Goal: Communication & Community: Answer question/provide support

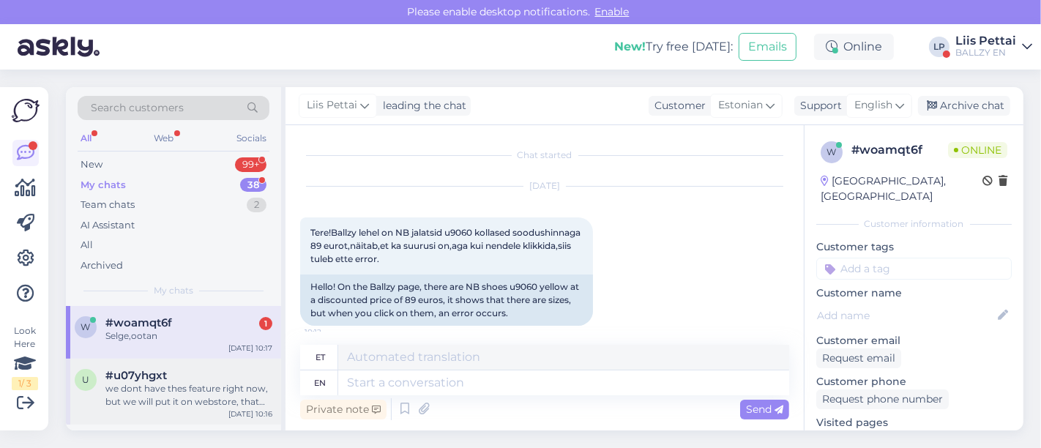
scroll to position [184, 0]
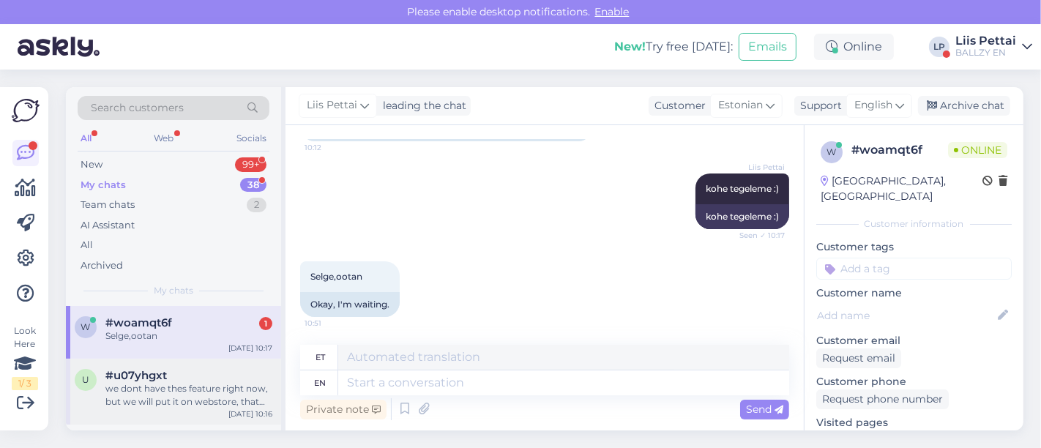
click at [188, 387] on div "we dont have thes feature right now, but we will put it on webstore, that you c…" at bounding box center [188, 395] width 167 height 26
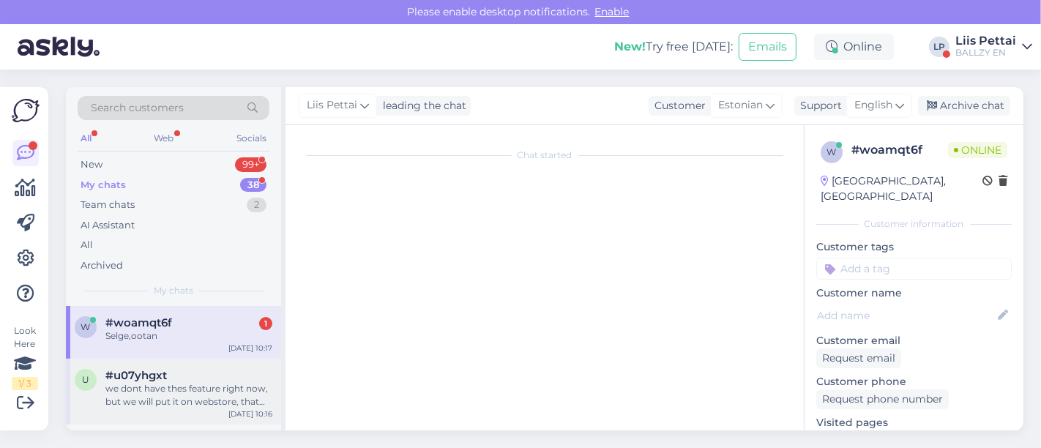
scroll to position [127, 0]
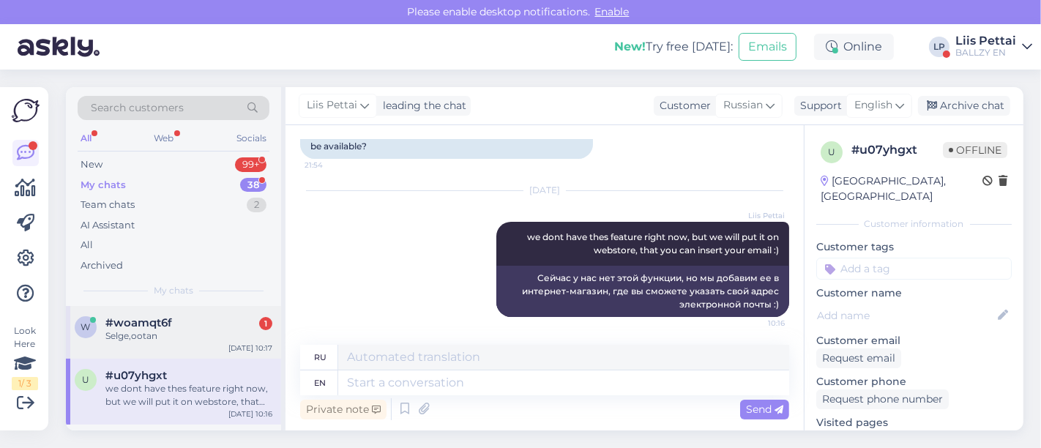
click at [198, 345] on div "w #woamqt6f 1 Selge,ootan Sep 19 10:17" at bounding box center [173, 332] width 215 height 53
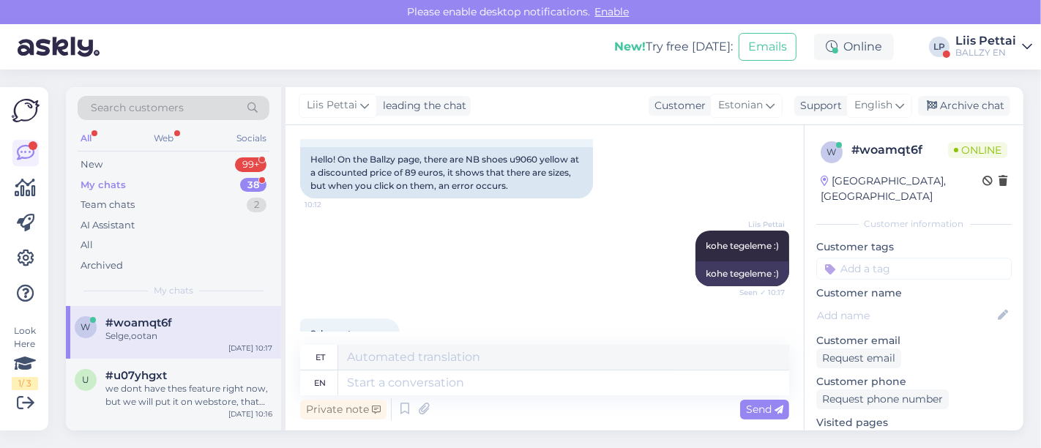
scroll to position [184, 0]
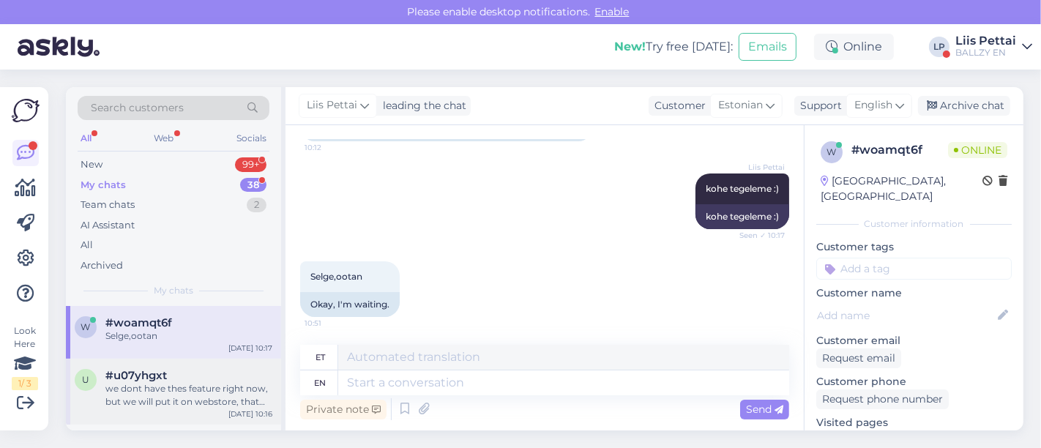
click at [190, 359] on div "u #u07yhgxt we dont have thes feature right now, but we will put it on webstore…" at bounding box center [173, 392] width 215 height 66
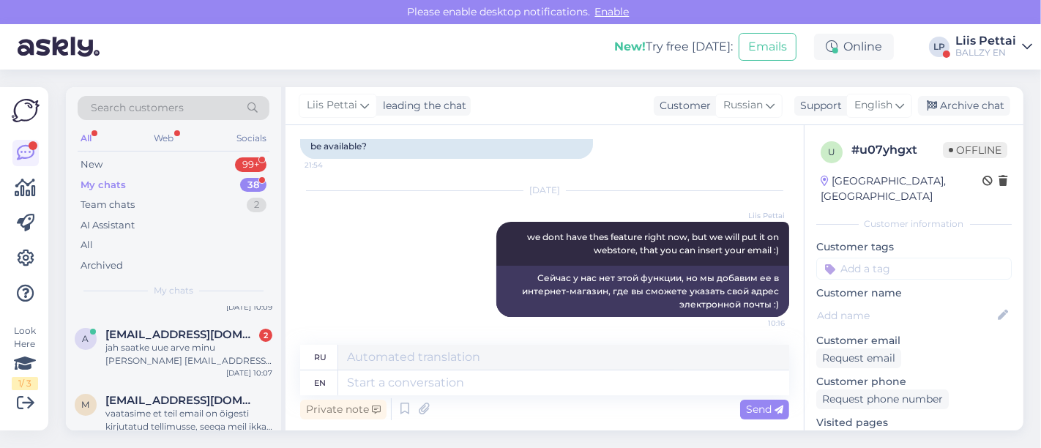
scroll to position [162, 0]
click at [190, 359] on div "jah saatke uue arve minu meili peale antonbogdashev@gmail.com" at bounding box center [188, 351] width 167 height 26
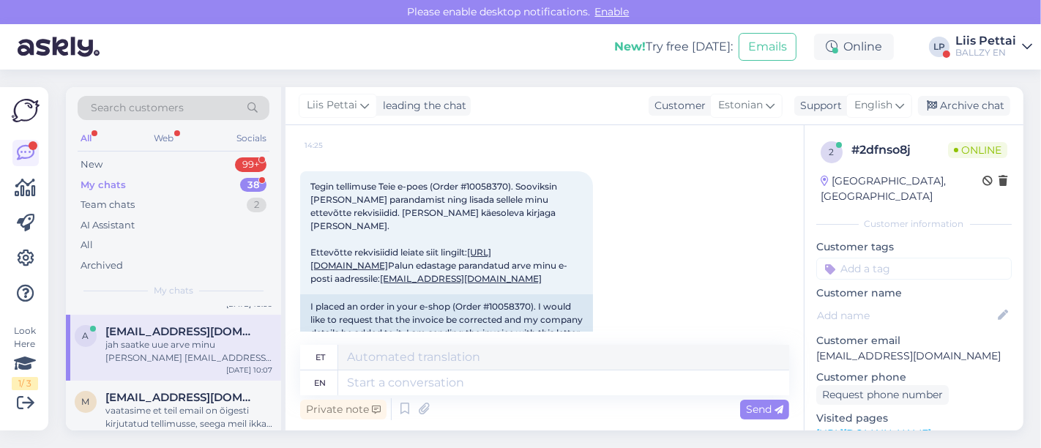
scroll to position [151, 0]
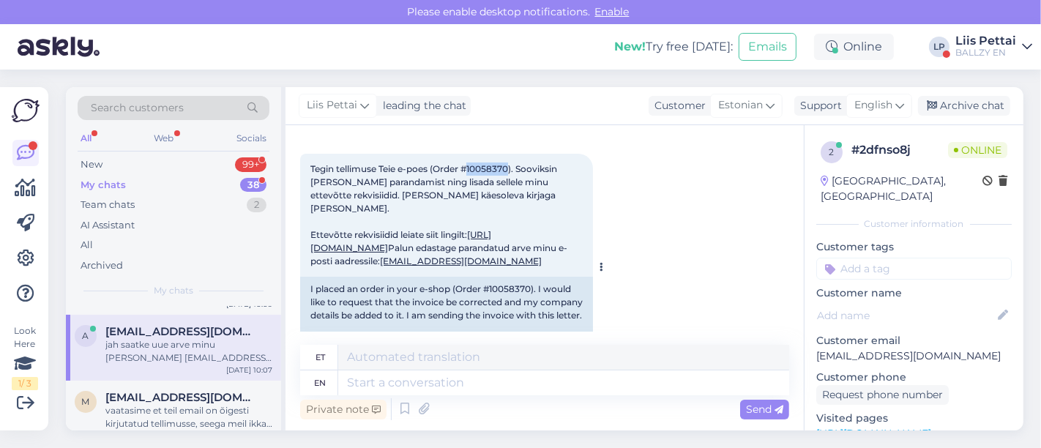
drag, startPoint x: 470, startPoint y: 166, endPoint x: 512, endPoint y: 166, distance: 41.7
click at [512, 166] on span "Tegin tellimuse Teie e-poes (Order #10058370). Sooviksin paluda arve parandamis…" at bounding box center [438, 214] width 257 height 103
copy span "10058370"
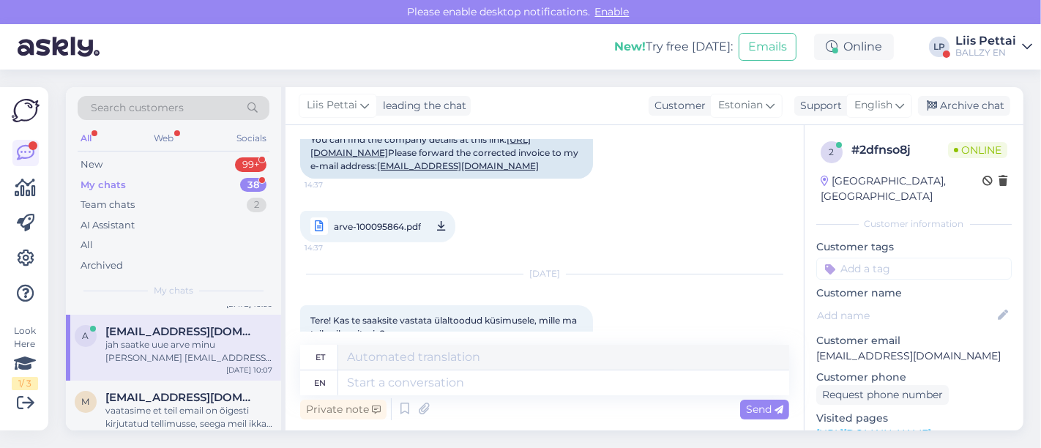
scroll to position [845, 0]
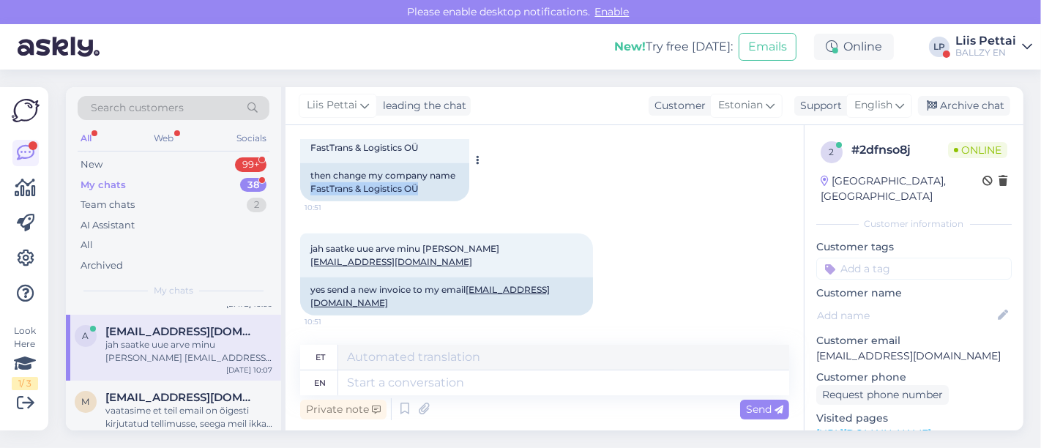
drag, startPoint x: 428, startPoint y: 187, endPoint x: 307, endPoint y: 190, distance: 120.8
click at [305, 194] on div "then change my company name FastTrans & Logistics OÜ" at bounding box center [384, 182] width 169 height 38
copy div "FastTrans & Logistics OÜ"
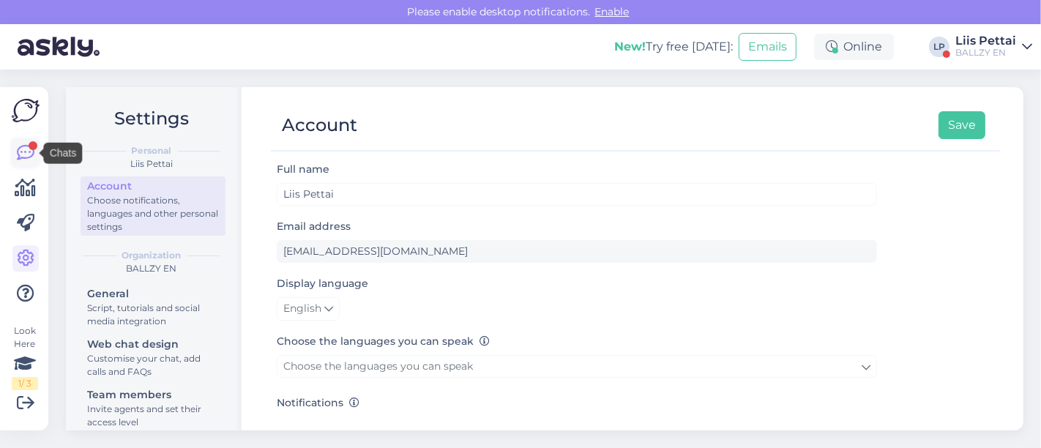
click at [35, 146] on div at bounding box center [33, 145] width 9 height 9
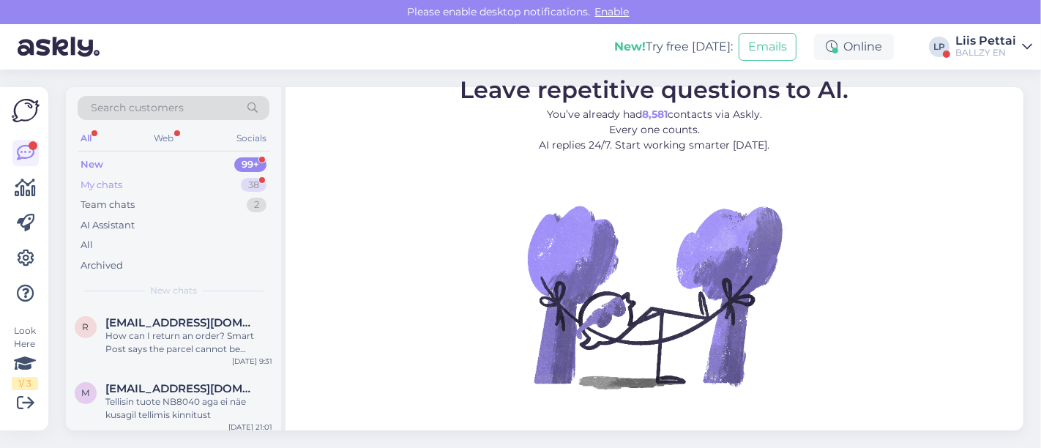
click at [104, 187] on div "My chats" at bounding box center [101, 185] width 42 height 15
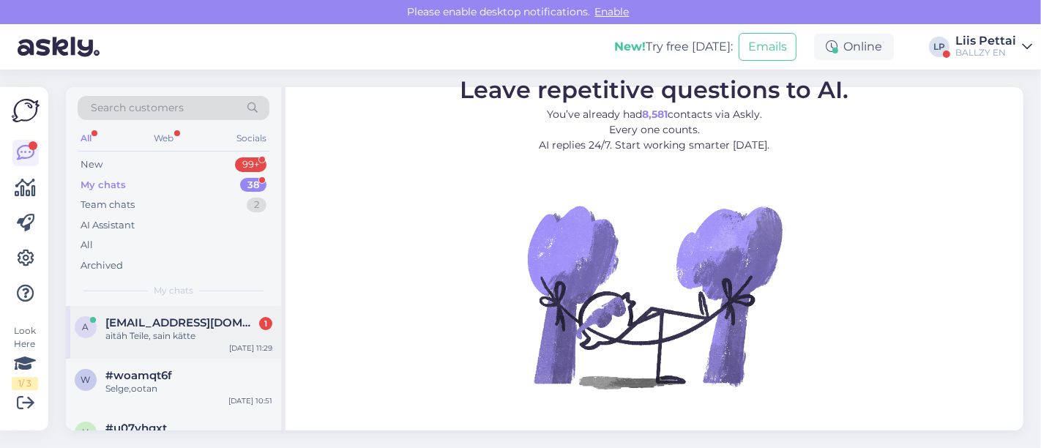
click at [121, 335] on div "aitäh Teile, sain kätte" at bounding box center [188, 335] width 167 height 13
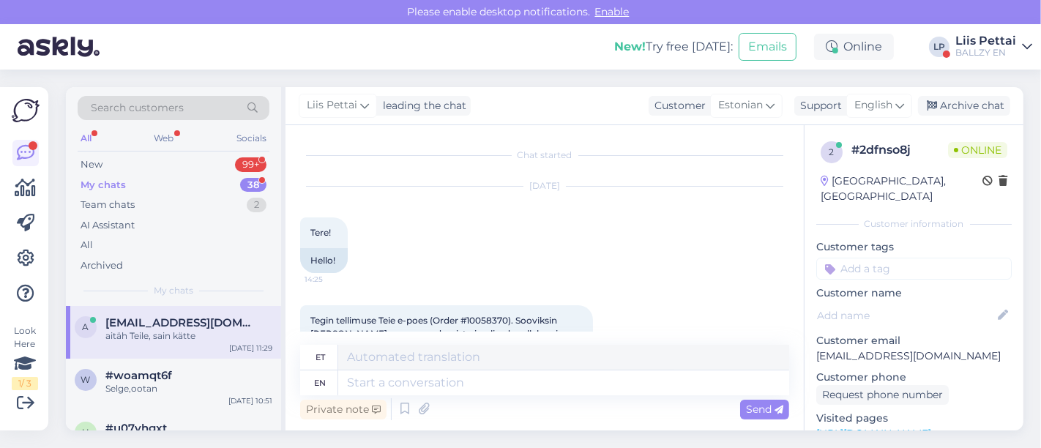
scroll to position [933, 0]
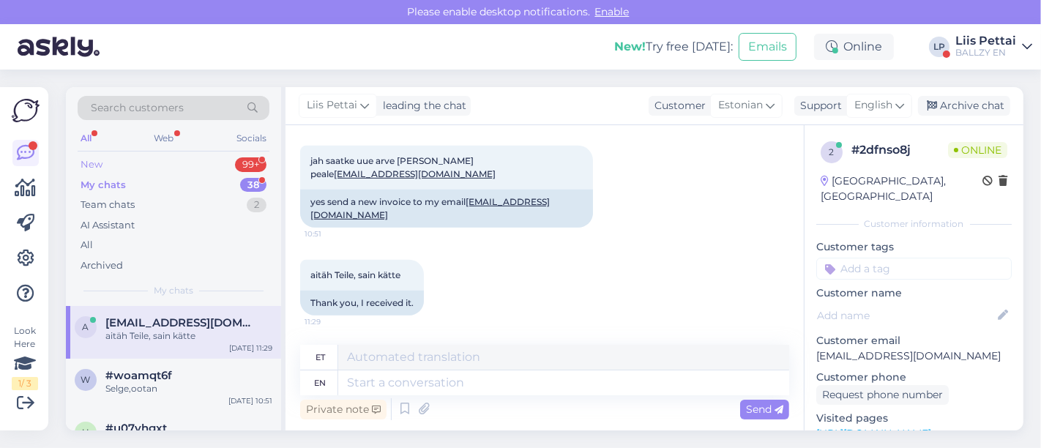
click at [164, 165] on div "New 99+" at bounding box center [174, 164] width 192 height 20
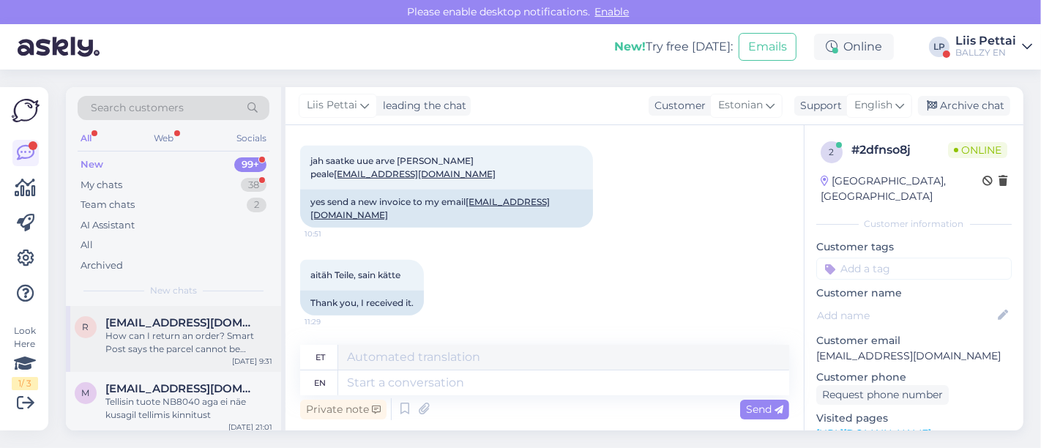
click at [176, 325] on span "[EMAIL_ADDRESS][DOMAIN_NAME]" at bounding box center [181, 322] width 152 height 13
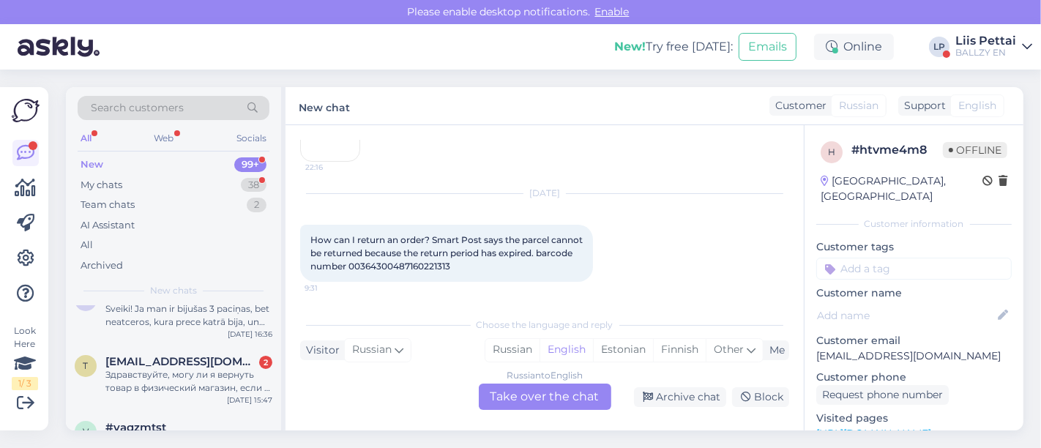
scroll to position [130, 0]
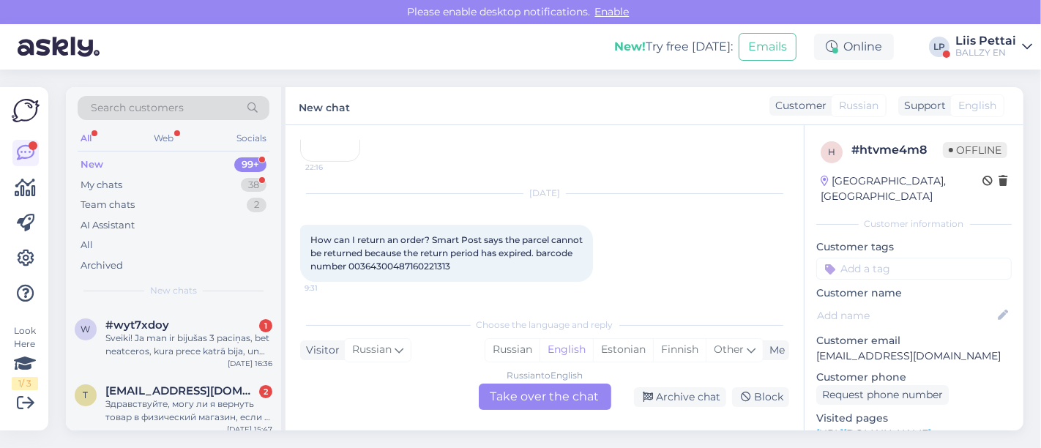
click at [176, 325] on div "#wyt7xdoy 1" at bounding box center [188, 324] width 167 height 13
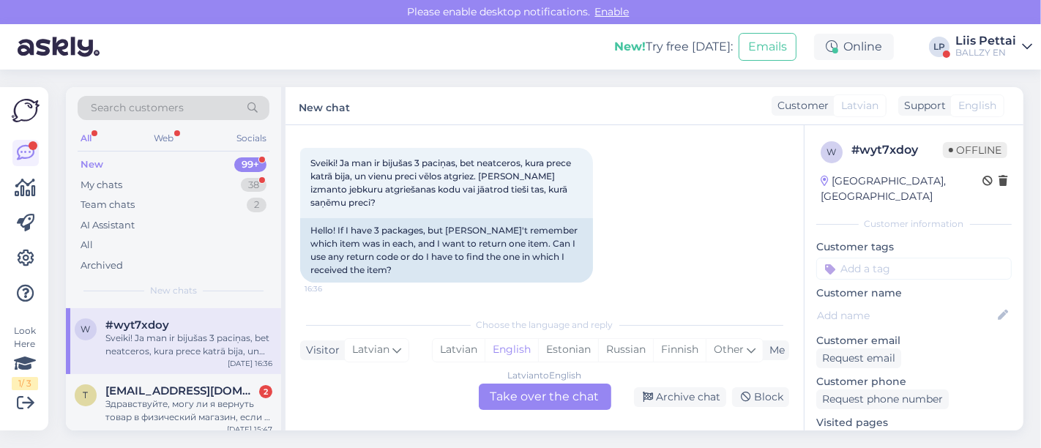
scroll to position [610, 0]
click at [516, 386] on div "Latvian to English Take over the chat" at bounding box center [545, 396] width 132 height 26
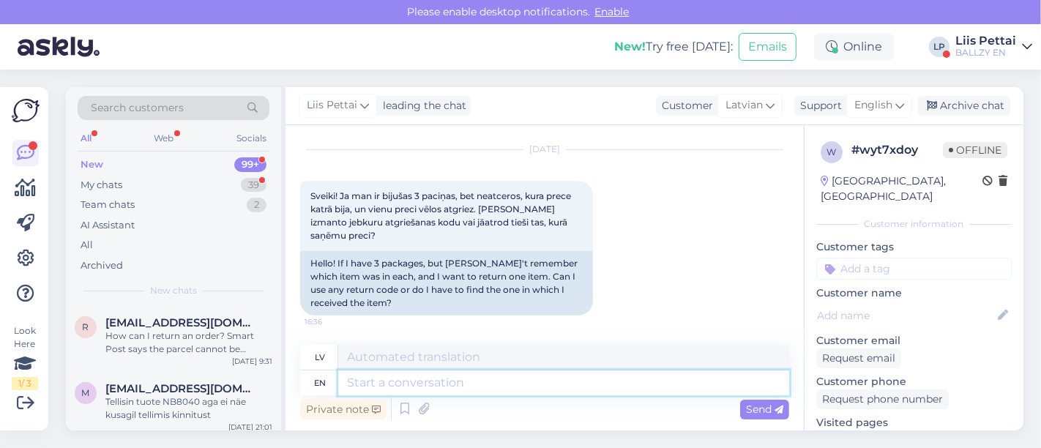
click at [499, 383] on textarea at bounding box center [563, 382] width 451 height 25
type textarea "yes y"
type textarea "jā"
type textarea "yes you can"
type textarea "jā, tu"
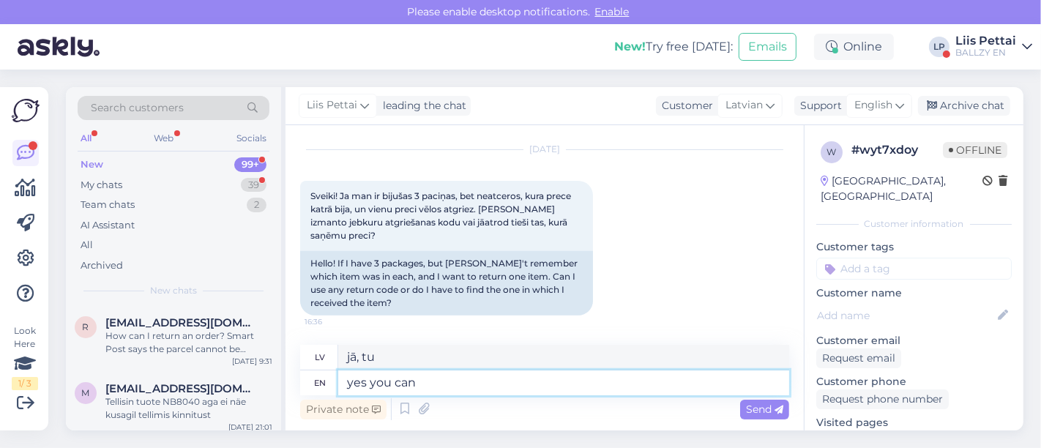
type textarea "yes you can"
type textarea "jā, tu vari"
type textarea "yes you can use an"
type textarea "jā, jūs varat izmantot"
type textarea "yes you can use any ret"
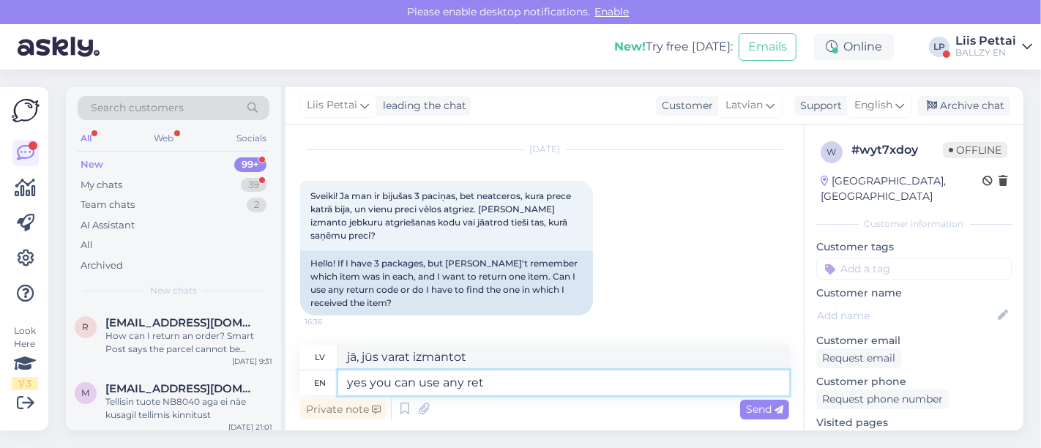
type textarea "jā, jūs varat izmantot jebkuru"
type textarea "yes you can use any returncoud"
type textarea "jā, jūs varat izmantot jebkuru atgriešanas kodu"
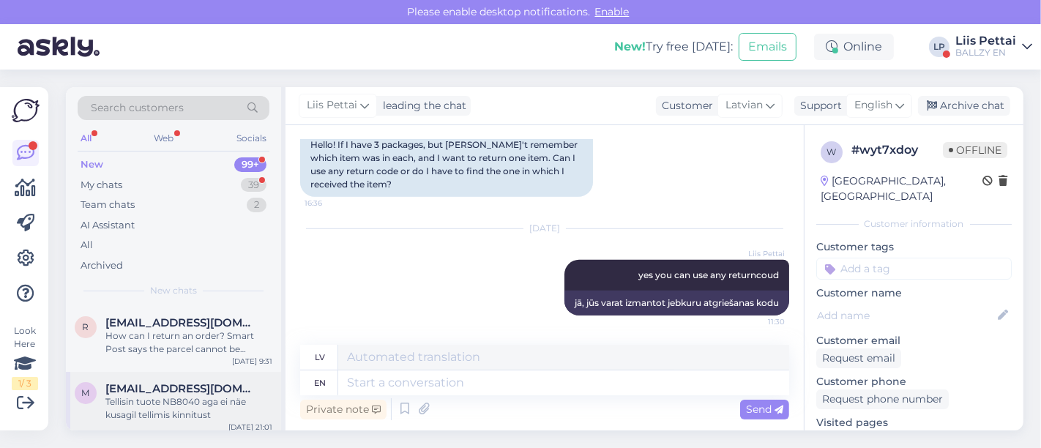
click at [209, 385] on span "[EMAIL_ADDRESS][DOMAIN_NAME]" at bounding box center [181, 388] width 152 height 13
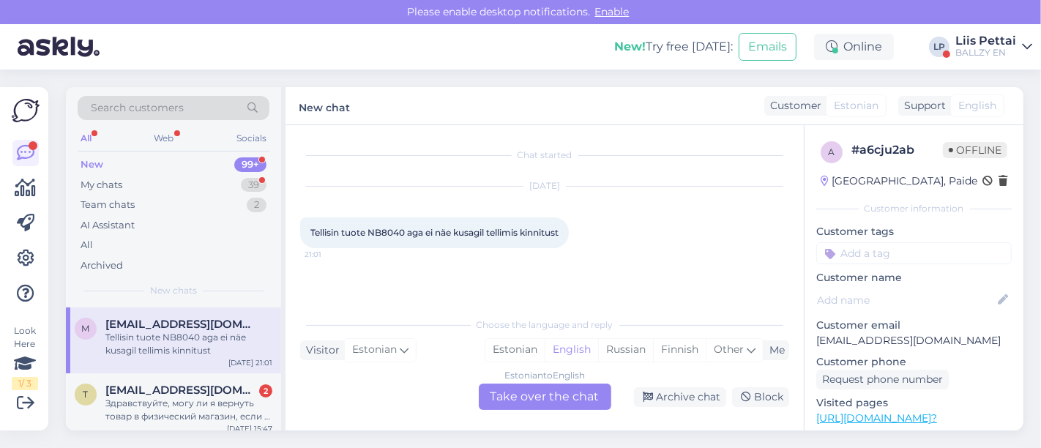
scroll to position [97, 0]
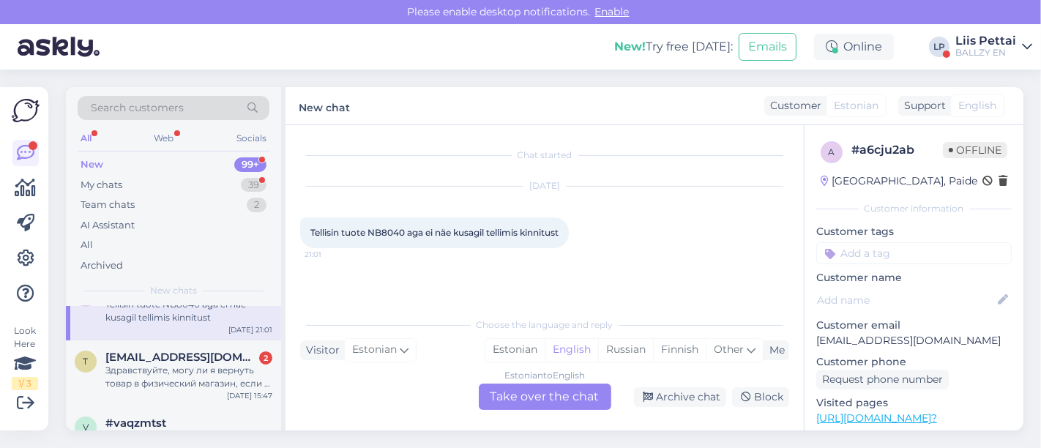
click at [209, 385] on div "Здравствуйте, могу ли я вернуть товар в физический магазин, если я его заказал …" at bounding box center [188, 377] width 167 height 26
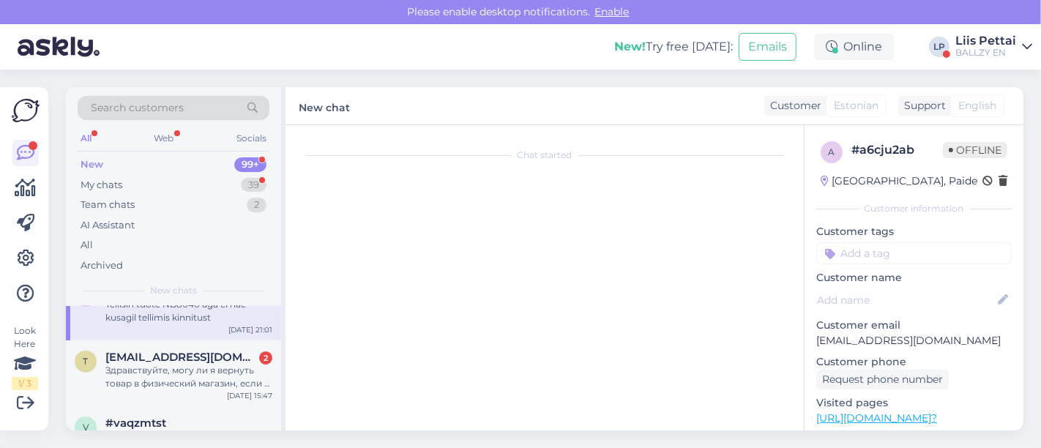
scroll to position [69, 0]
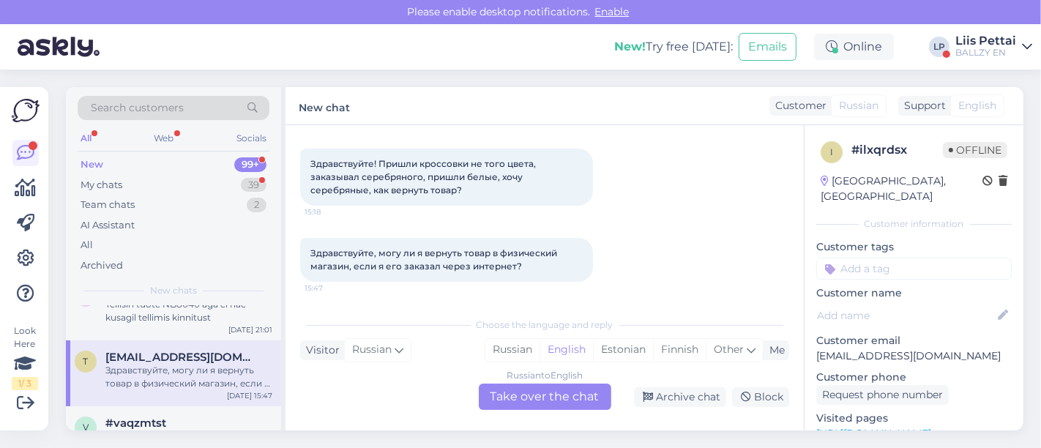
click at [536, 404] on div "Russian to English Take over the chat" at bounding box center [545, 396] width 132 height 26
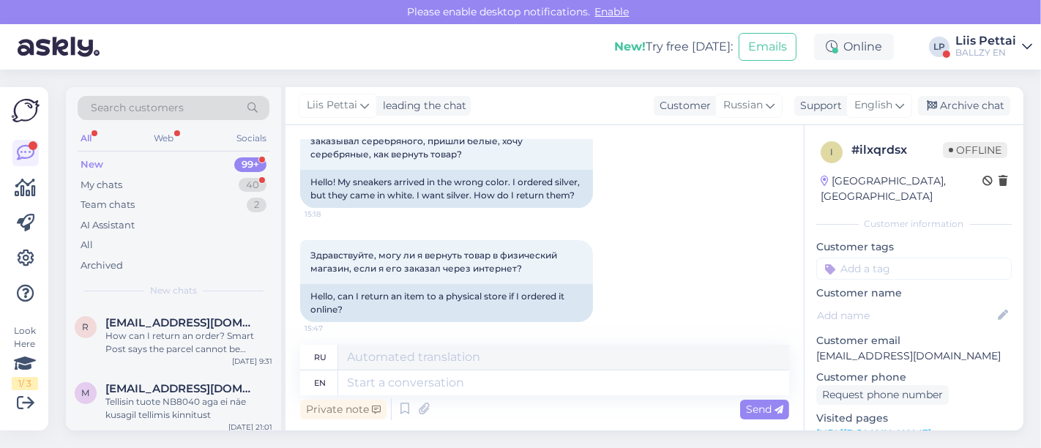
scroll to position [111, 0]
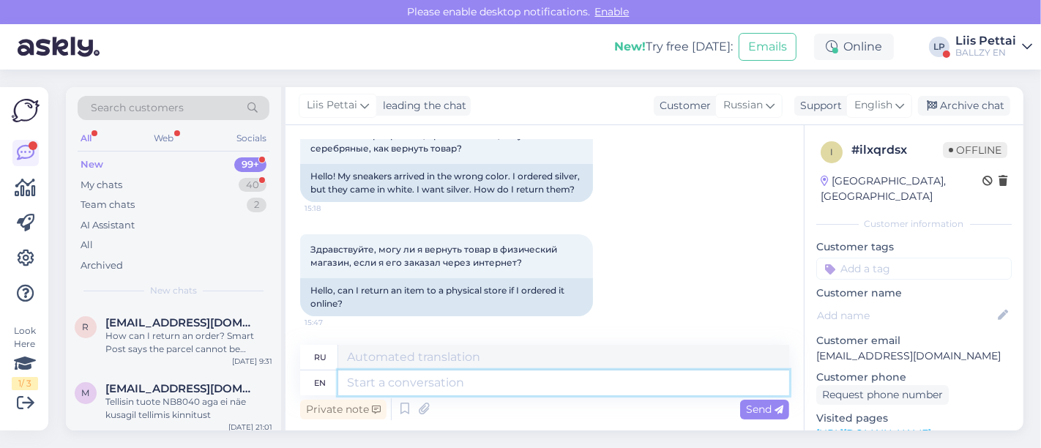
click at [624, 379] on textarea at bounding box center [563, 382] width 451 height 25
type textarea "you can,"
type textarea "ты"
type textarea "you can, bu"
type textarea "ты можешь,"
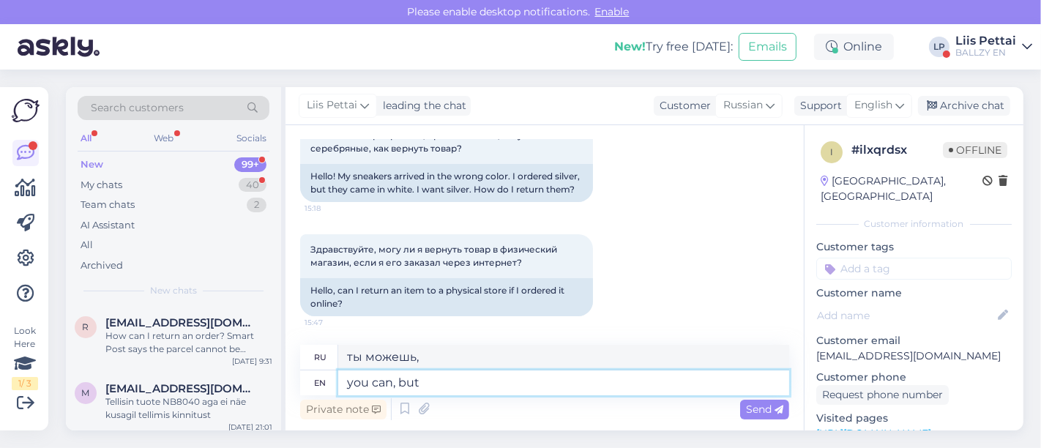
type textarea "you can, but"
type textarea "ты можешь, но"
type textarea "you can, but can yo"
type textarea "ты можешь, но можешь"
type textarea "you can, but can you g"
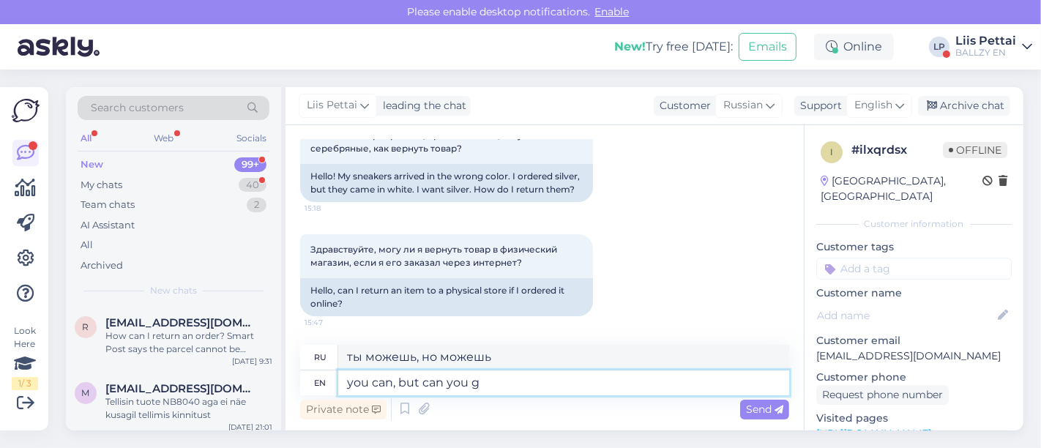
type textarea "ты можешь, но можешь ли ты"
type textarea "you can, but can you give m"
type textarea "вы можете, но можете ли вы дать"
type textarea "you can, but can you give me ord"
type textarea "ты можешь, но можешь ли ты дать мне"
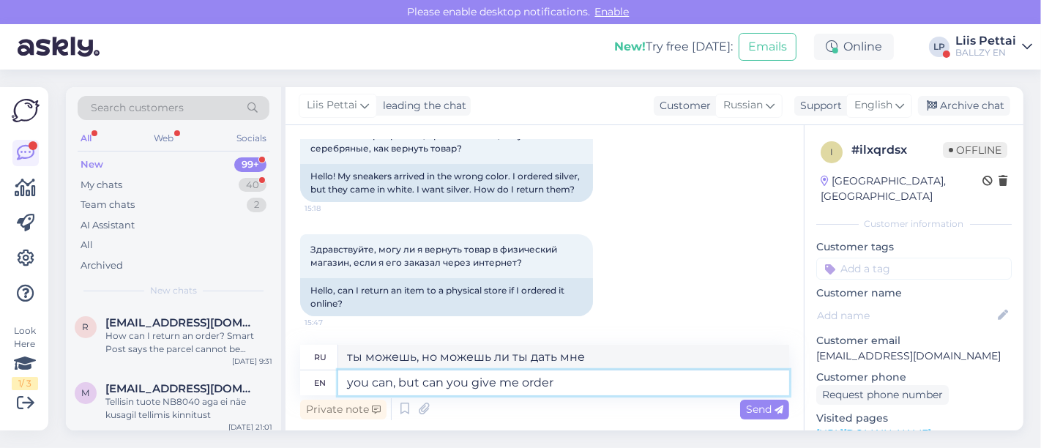
type textarea "you can, but can you give me order n"
type textarea "ты можешь, но можешь ли ты дать мне приказ?"
type textarea "you can, but can you give me order number fir"
type textarea "вы можете, но не могли бы вы дать мне номер заказа?"
type textarea "you can, but can you give me order number first?"
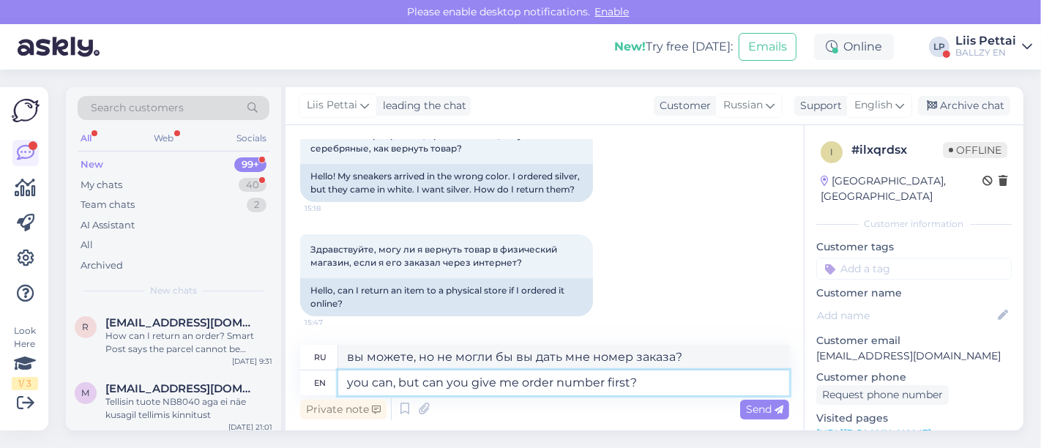
type textarea "Вы можете это сделать, но не могли бы вы сначала сообщить мне номер заказа?"
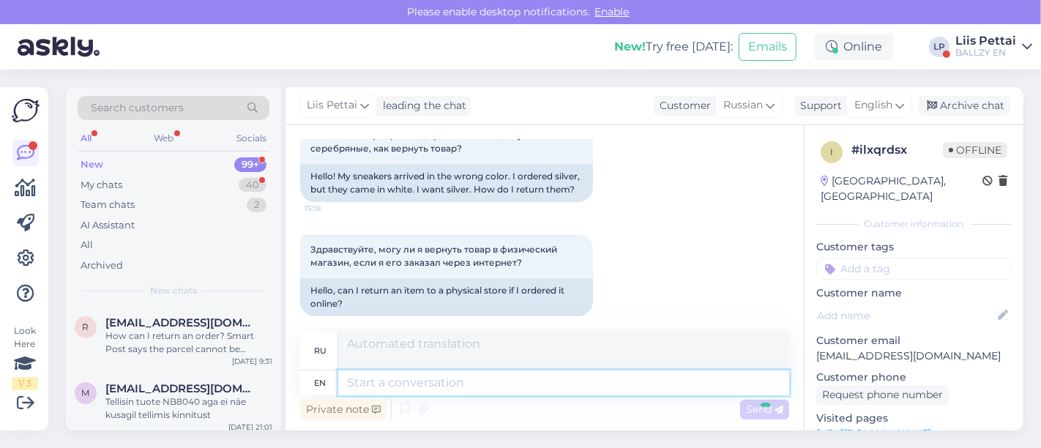
scroll to position [242, 0]
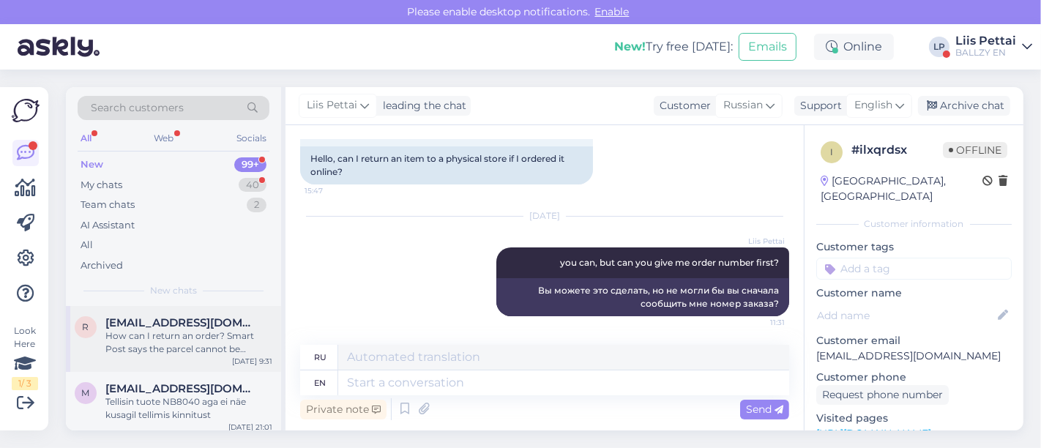
click at [256, 348] on div "How can I return an order? Smart Post says the parcel cannot be returned becaus…" at bounding box center [188, 342] width 167 height 26
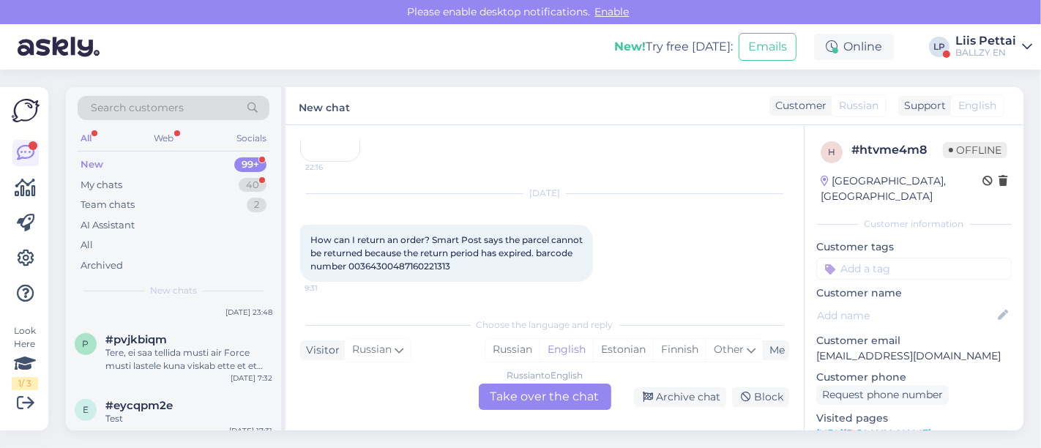
scroll to position [553, 0]
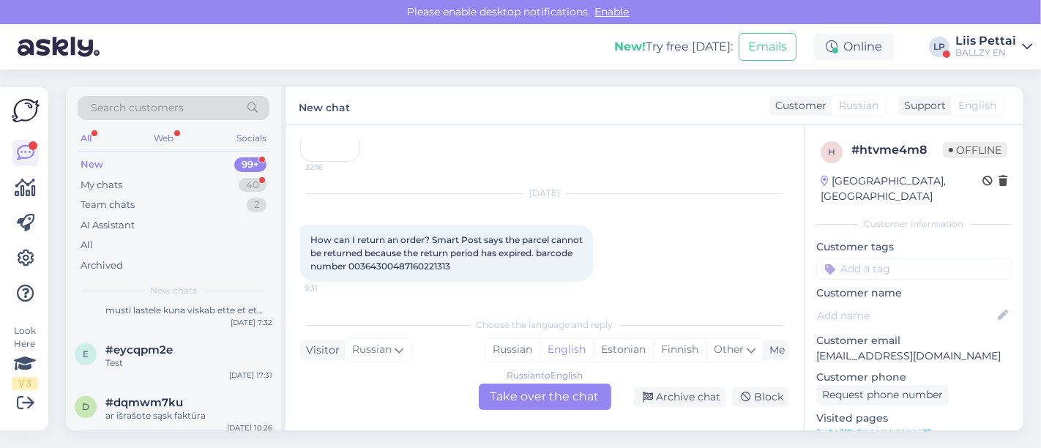
click at [536, 399] on div "Russian to English Take over the chat" at bounding box center [545, 396] width 132 height 26
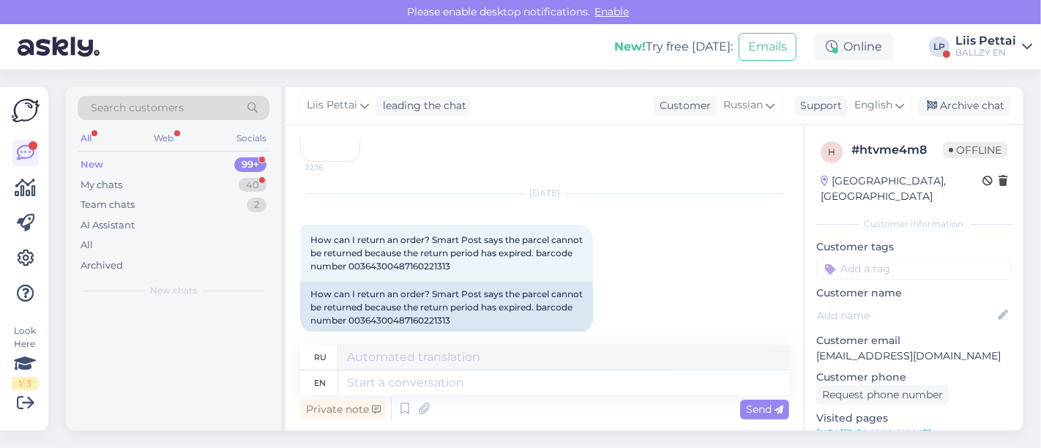
scroll to position [0, 0]
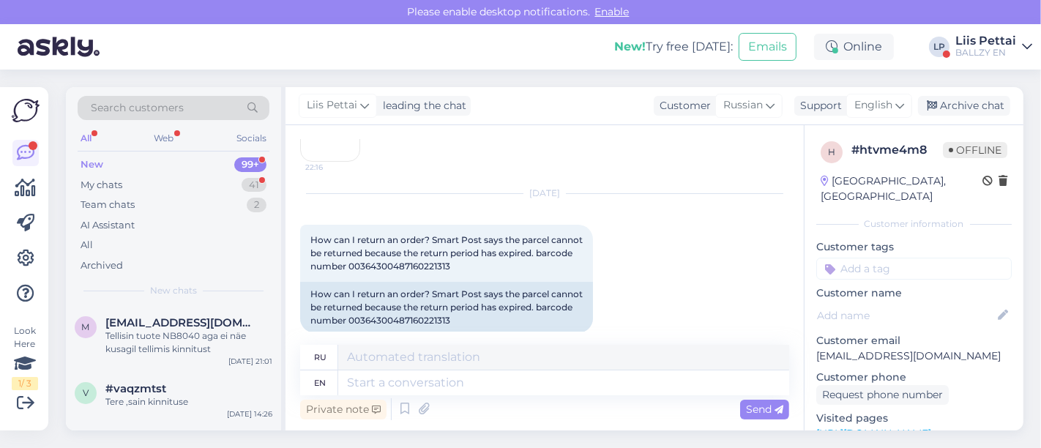
click at [520, 396] on div "Private note Send" at bounding box center [544, 409] width 489 height 28
click at [519, 382] on textarea at bounding box center [563, 382] width 451 height 25
paste textarea "[URL][DOMAIN_NAME]"
type textarea "[URL][DOMAIN_NAME]"
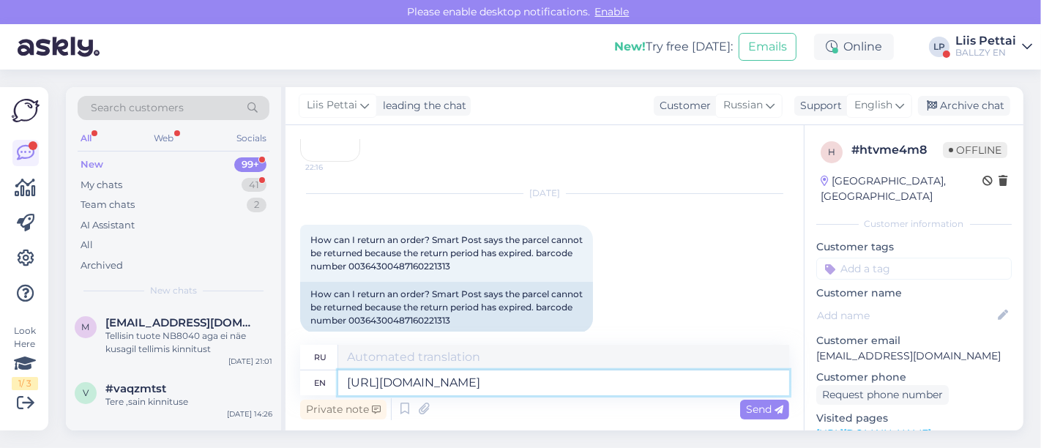
type textarea "[URL][DOMAIN_NAME]"
drag, startPoint x: 746, startPoint y: 389, endPoint x: 307, endPoint y: 400, distance: 439.2
click at [307, 400] on div "ru [URL][DOMAIN_NAME] en [URL][DOMAIN_NAME] Private note Send" at bounding box center [544, 384] width 489 height 78
click at [422, 381] on textarea at bounding box center [563, 382] width 451 height 25
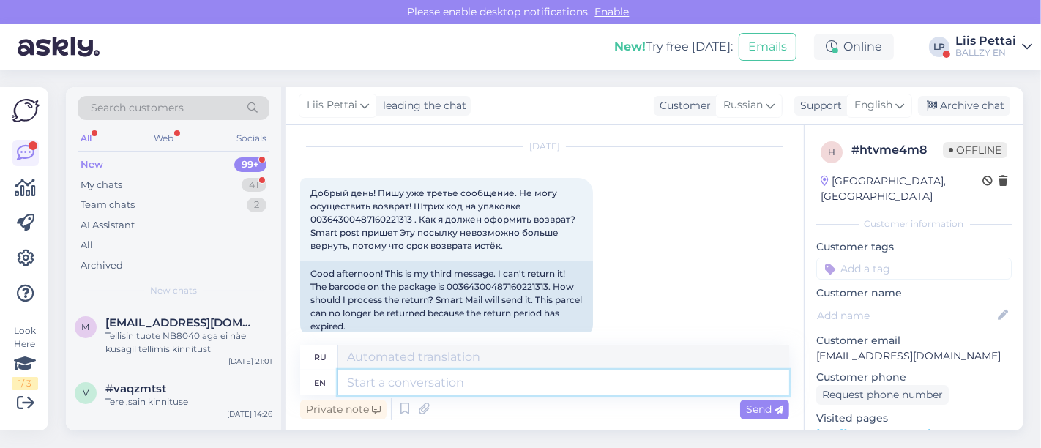
scroll to position [51, 0]
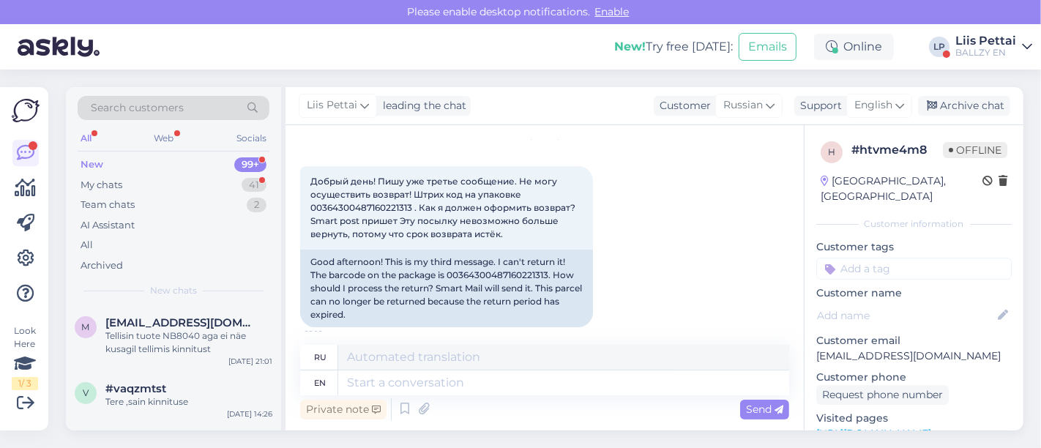
drag, startPoint x: 808, startPoint y: 210, endPoint x: 797, endPoint y: 264, distance: 55.3
click at [801, 237] on div "Chat started [DATE] Добрый день! Пишу уже третье сообщение. Не могу осуществить…" at bounding box center [654, 277] width 738 height 305
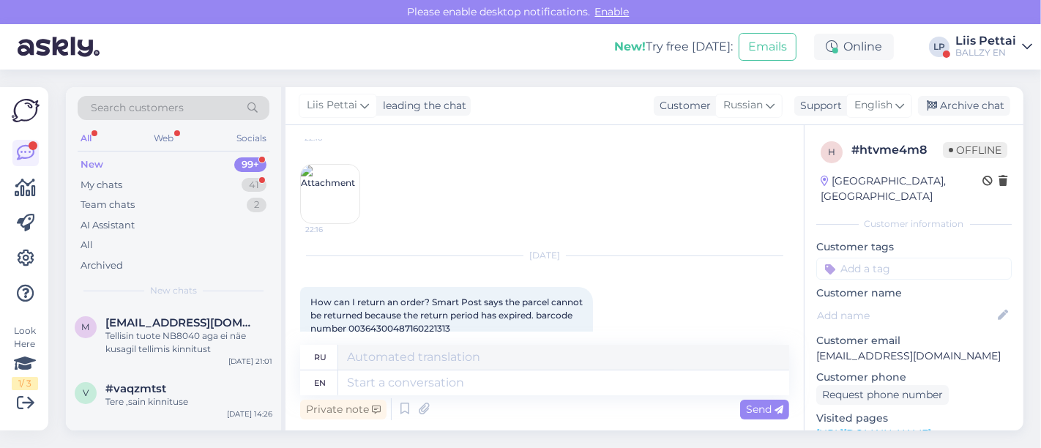
scroll to position [325, 0]
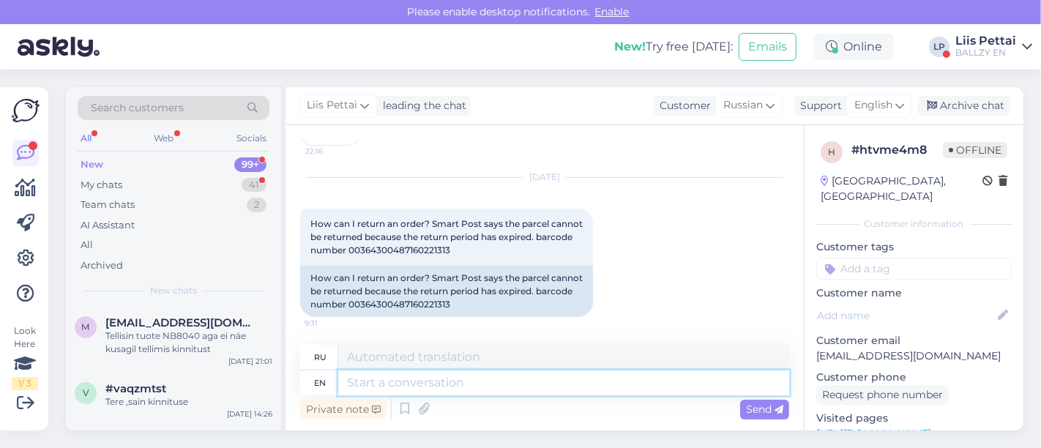
click at [662, 378] on textarea at bounding box center [563, 382] width 451 height 25
type textarea "what is"
type textarea "что"
type textarea "what is y"
type textarea "что такое"
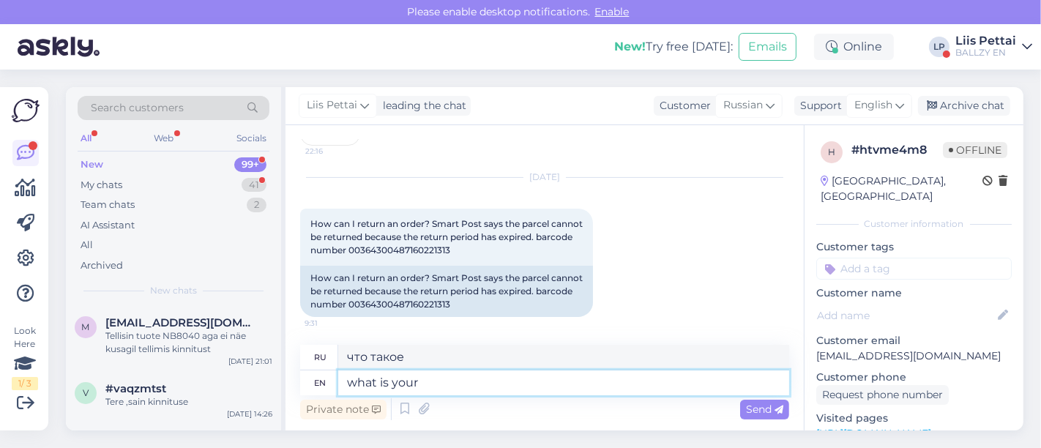
type textarea "what is your o"
type textarea "какой у тебя"
type textarea "what is your original"
type textarea "какой у тебя оригинал"
type textarea "what is your original order nr"
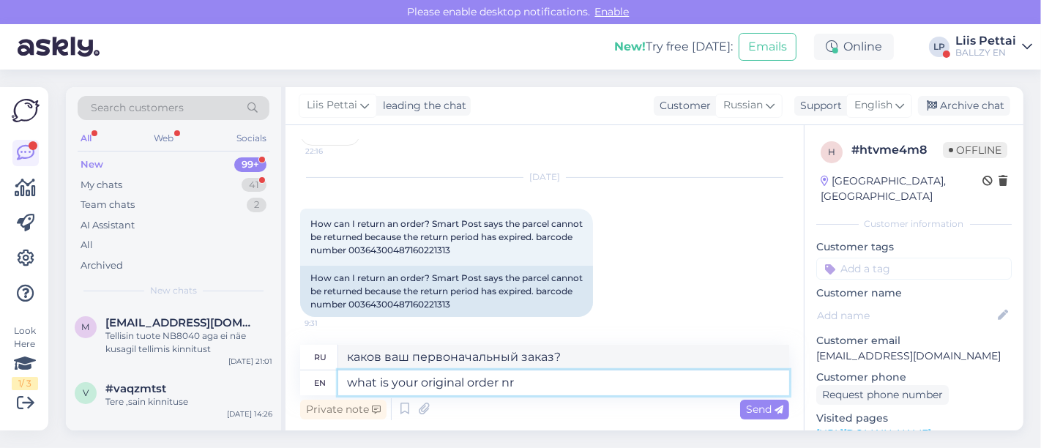
type textarea "какой номер вашего первоначального заказа?"
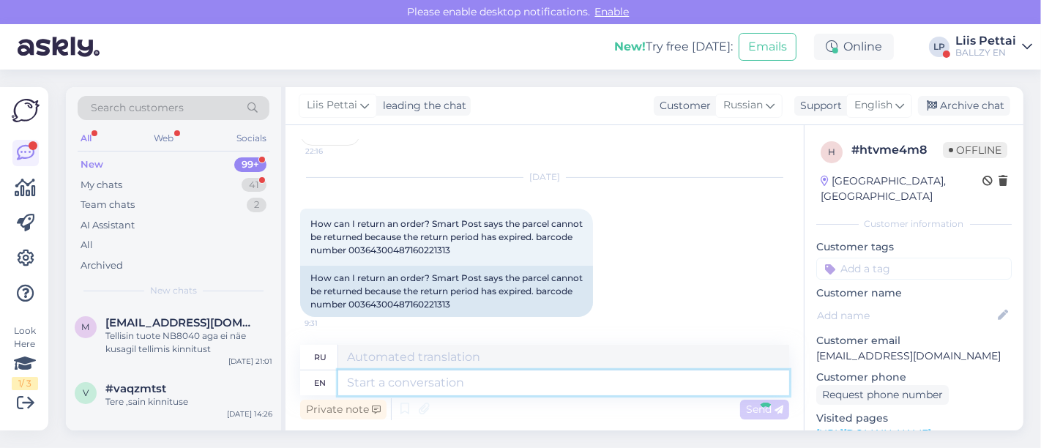
scroll to position [413, 0]
